Goal: Use online tool/utility: Utilize a website feature to perform a specific function

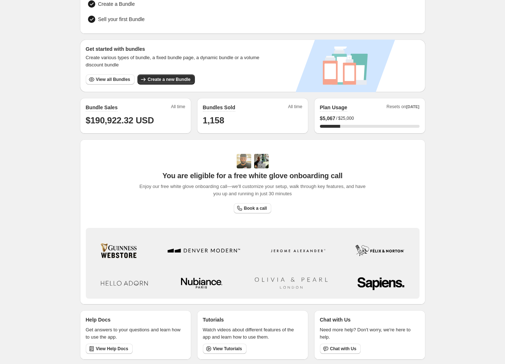
scroll to position [94, 0]
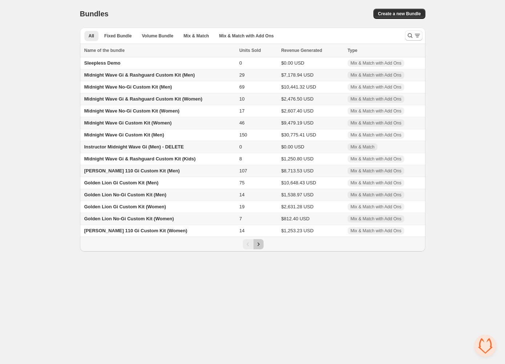
click at [256, 244] on icon "Next" at bounding box center [258, 244] width 7 height 7
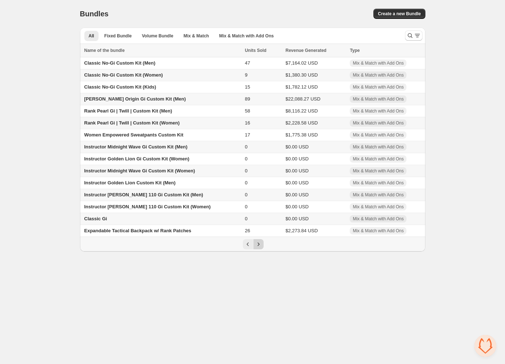
click at [256, 244] on icon "Next" at bounding box center [258, 244] width 7 height 7
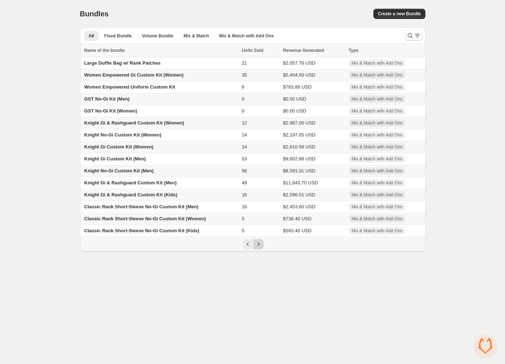
click at [256, 244] on icon "Next" at bounding box center [258, 244] width 7 height 7
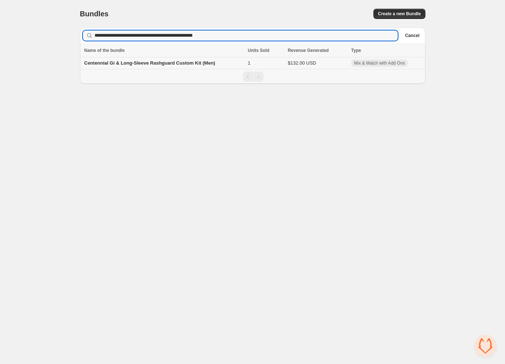
type input "**********"
click at [172, 60] on span "Centennial Gi & Long-Sleeve Rashguard Custom Kit (Men)" at bounding box center [149, 62] width 131 height 5
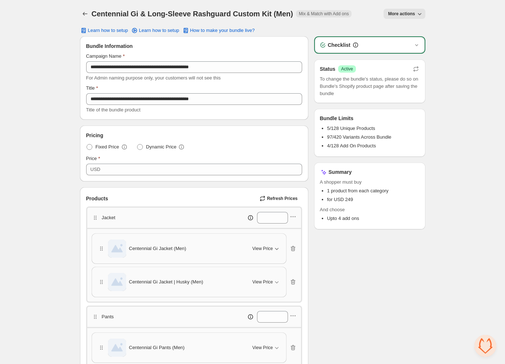
click at [274, 248] on icon "button" at bounding box center [276, 248] width 7 height 7
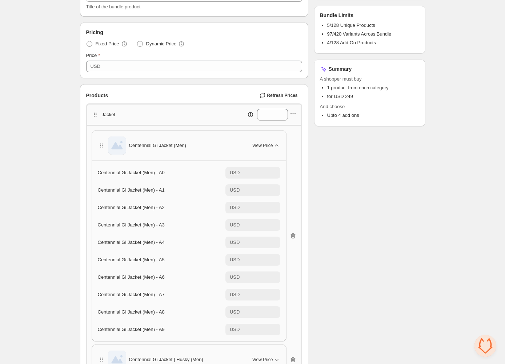
scroll to position [99, 0]
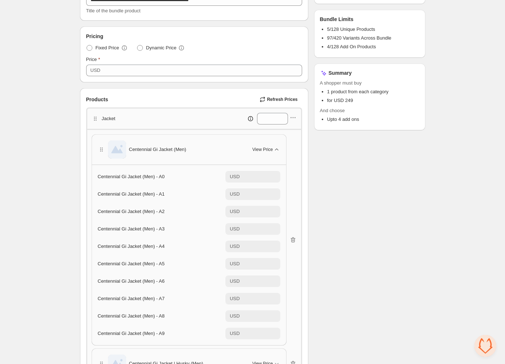
click at [274, 155] on div "Centennial Gi Jacket (Men) View Price" at bounding box center [189, 150] width 182 height 18
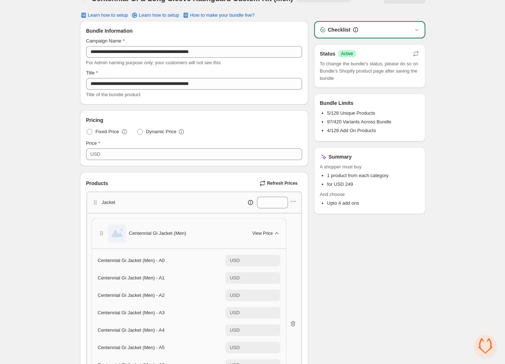
scroll to position [13, 0]
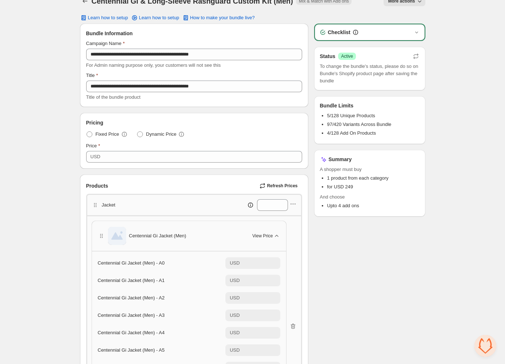
click at [415, 27] on div "Checklist" at bounding box center [370, 32] width 110 height 16
click at [415, 29] on icon "button" at bounding box center [416, 32] width 7 height 7
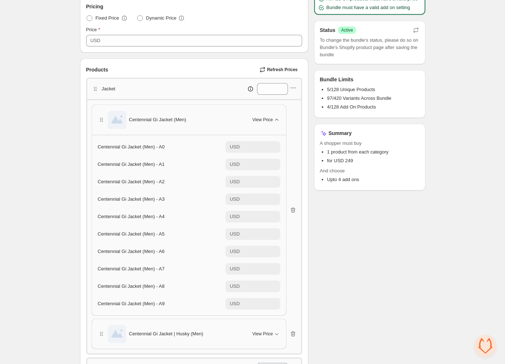
scroll to position [121, 0]
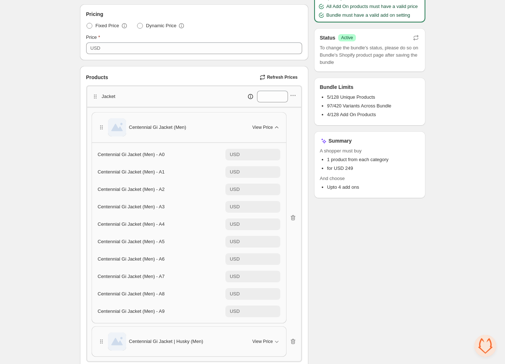
click at [278, 126] on icon "button" at bounding box center [276, 127] width 3 height 2
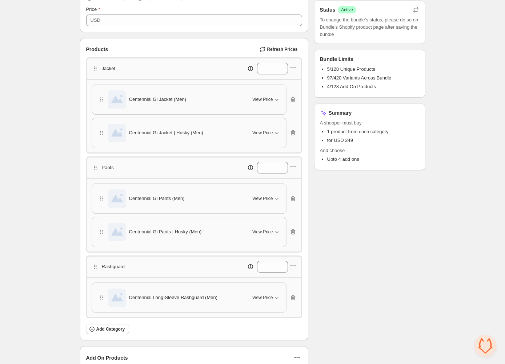
scroll to position [151, 0]
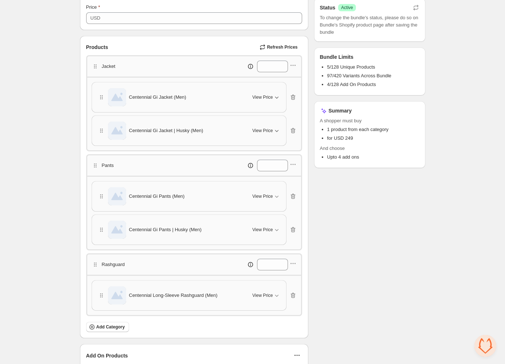
click at [271, 129] on span "View Price" at bounding box center [262, 131] width 20 height 6
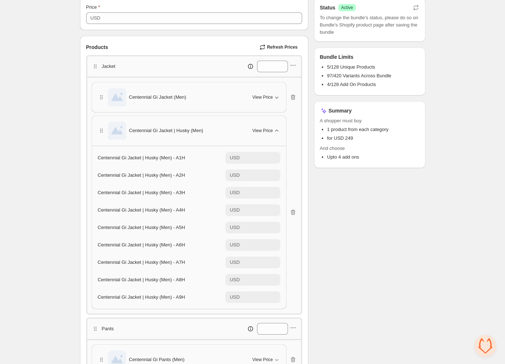
click at [271, 129] on span "View Price" at bounding box center [262, 131] width 20 height 6
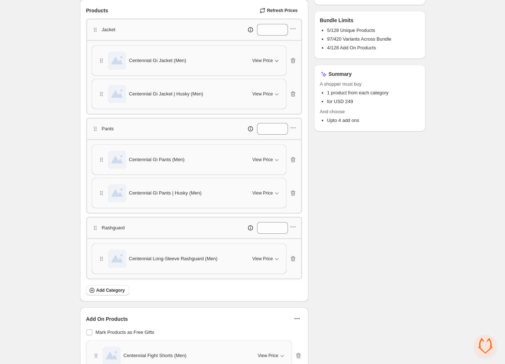
scroll to position [194, 0]
